Goal: Find contact information

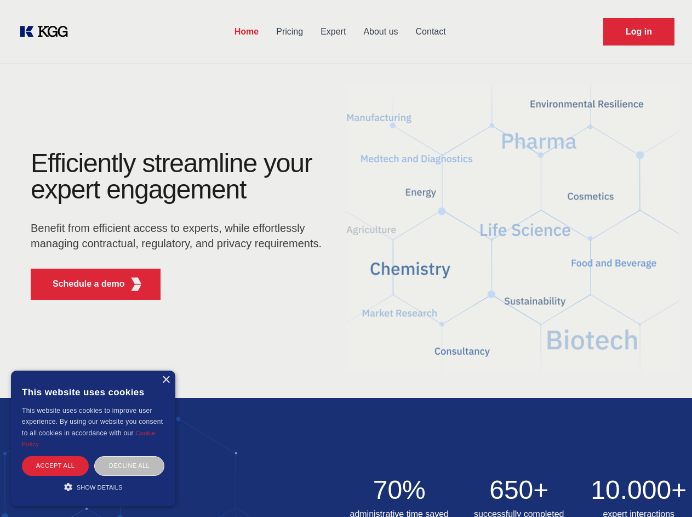
click at [346, 258] on div "Efficiently streamline your expert engagement Benefit from efficient access to …" at bounding box center [179, 229] width 333 height 158
click at [82, 284] on p "Schedule a demo" at bounding box center [89, 283] width 72 height 13
click at [165, 380] on div "× This website uses cookies This website uses cookies to improve user experienc…" at bounding box center [93, 437] width 164 height 135
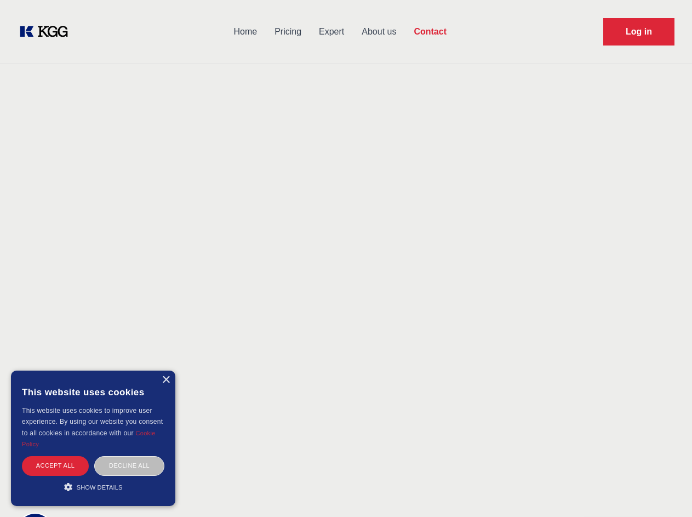
click at [55, 465] on div "Accept all" at bounding box center [55, 465] width 67 height 19
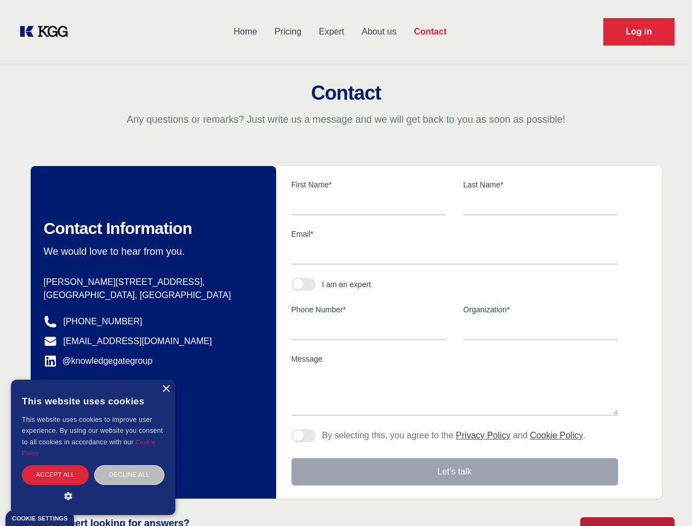
click at [129, 465] on div "Decline all" at bounding box center [129, 474] width 70 height 19
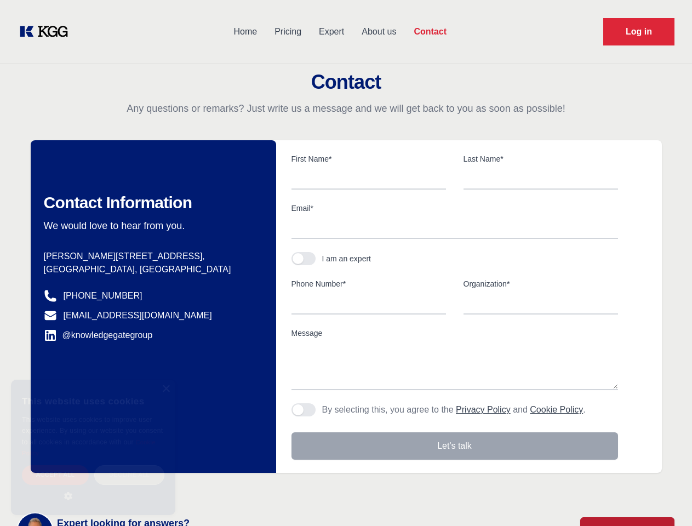
click at [93, 486] on main "Contact Any questions or remarks? Just write us a message and we will get back …" at bounding box center [346, 285] width 692 height 570
